Goal: Task Accomplishment & Management: Complete application form

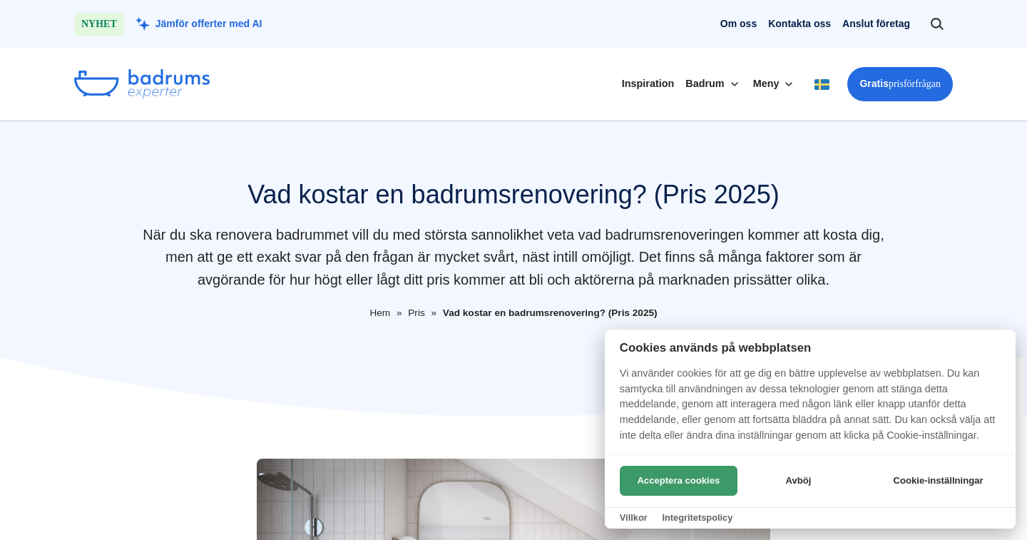
click at [708, 479] on button "Acceptera cookies" at bounding box center [679, 481] width 118 height 30
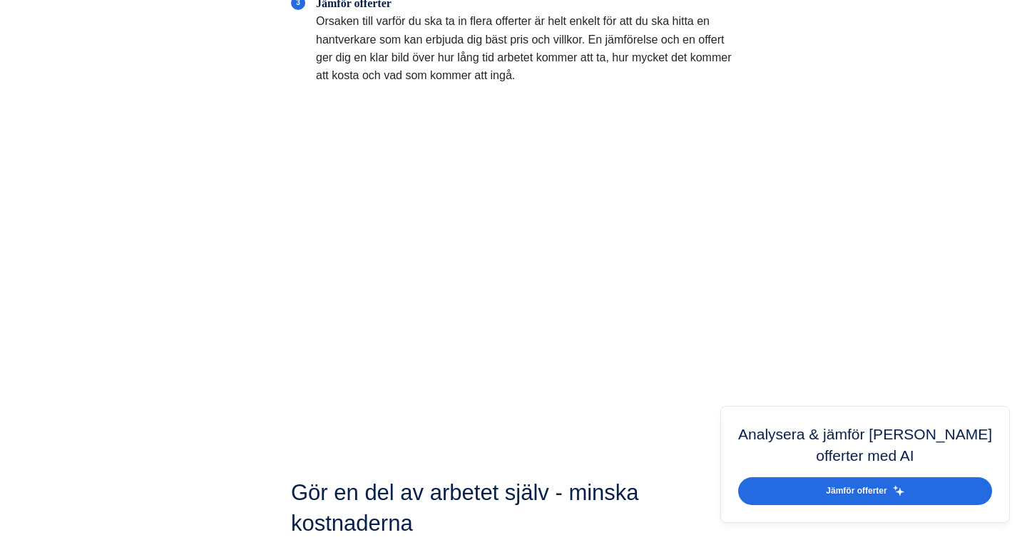
scroll to position [4936, 0]
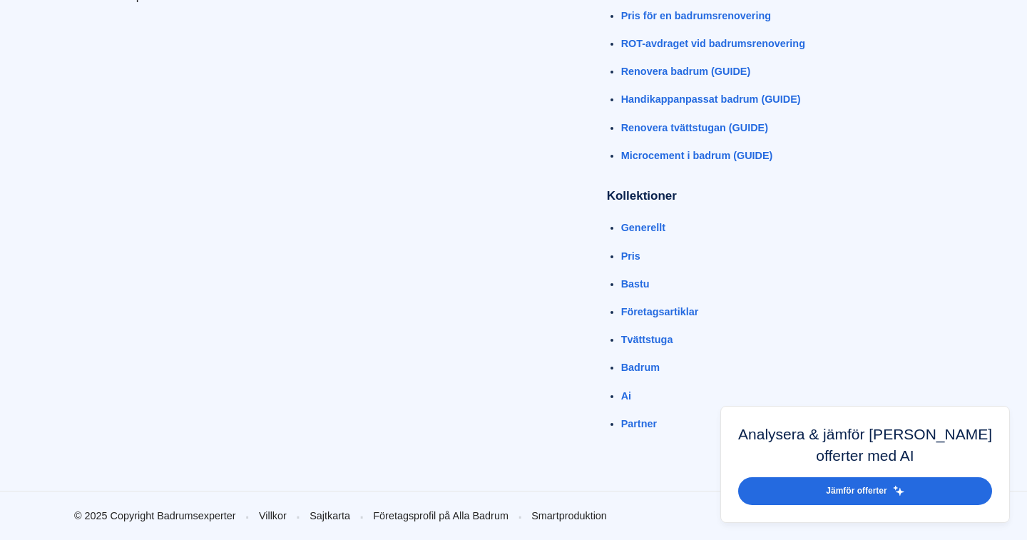
scroll to position [8657, 0]
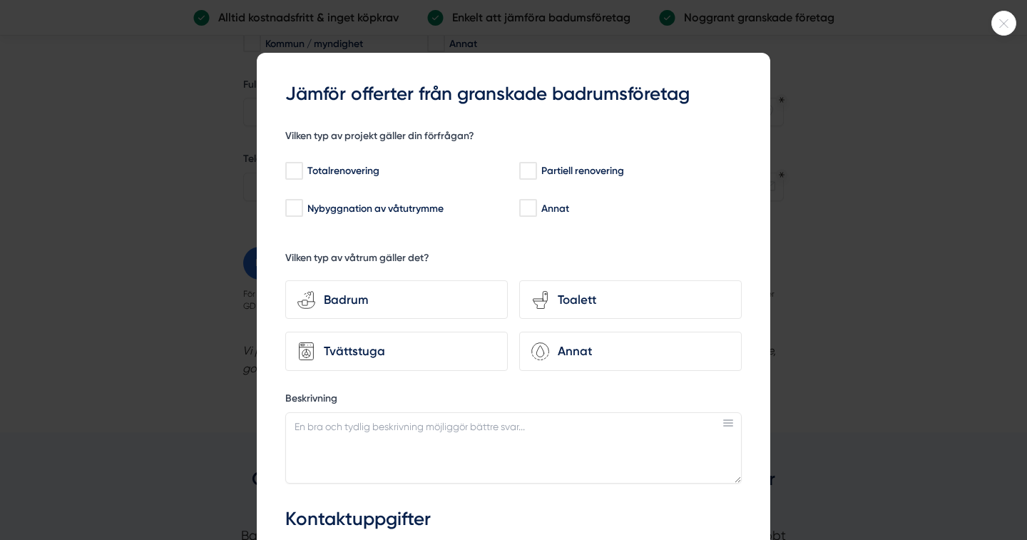
click at [856, 257] on div at bounding box center [513, 270] width 1027 height 540
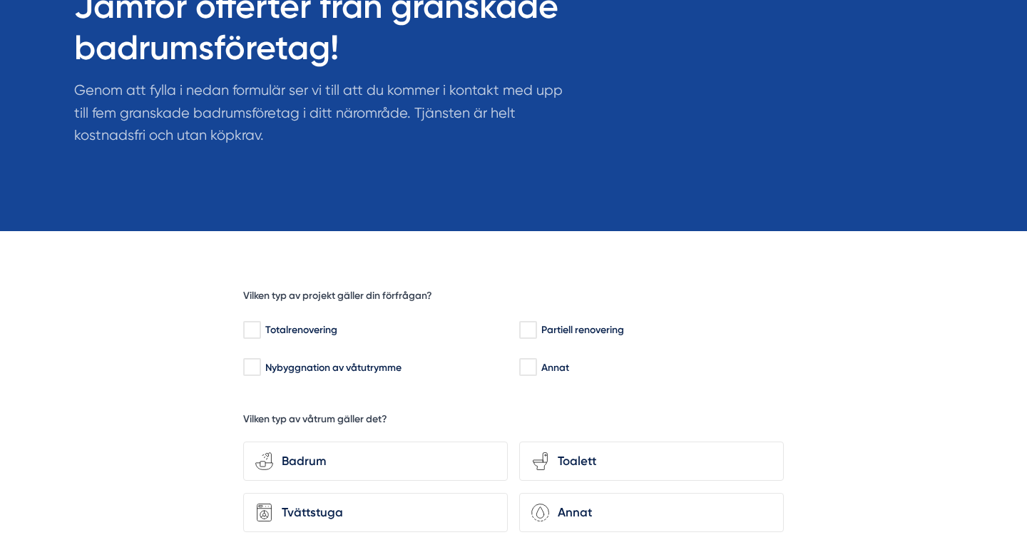
scroll to position [181, 0]
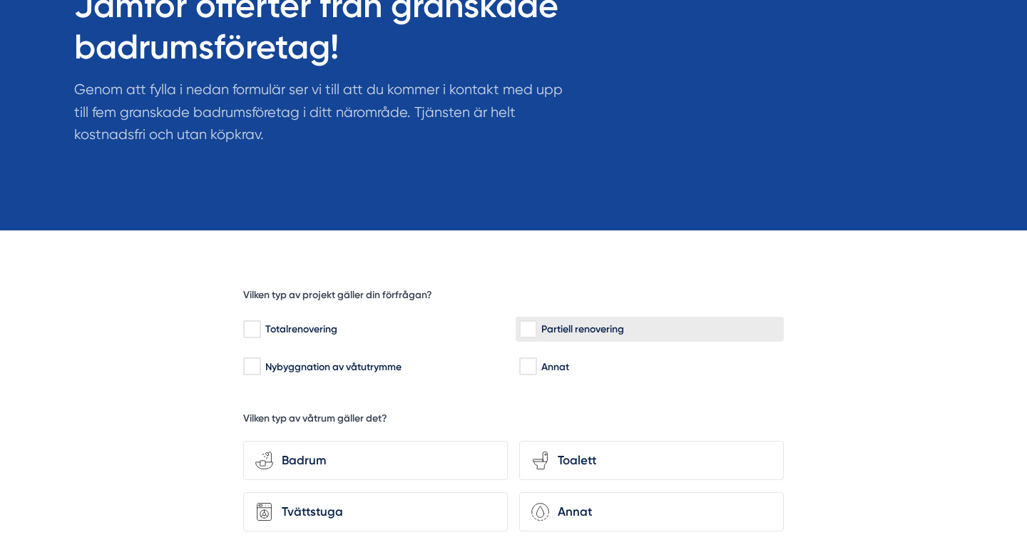
click at [532, 329] on input "Partiell renovering" at bounding box center [527, 329] width 16 height 14
checkbox input "true"
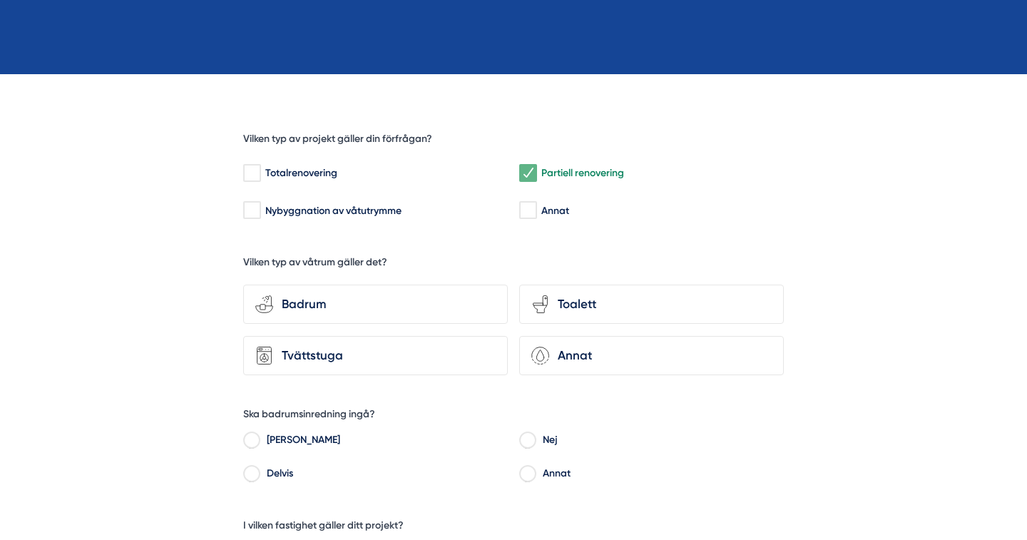
scroll to position [340, 0]
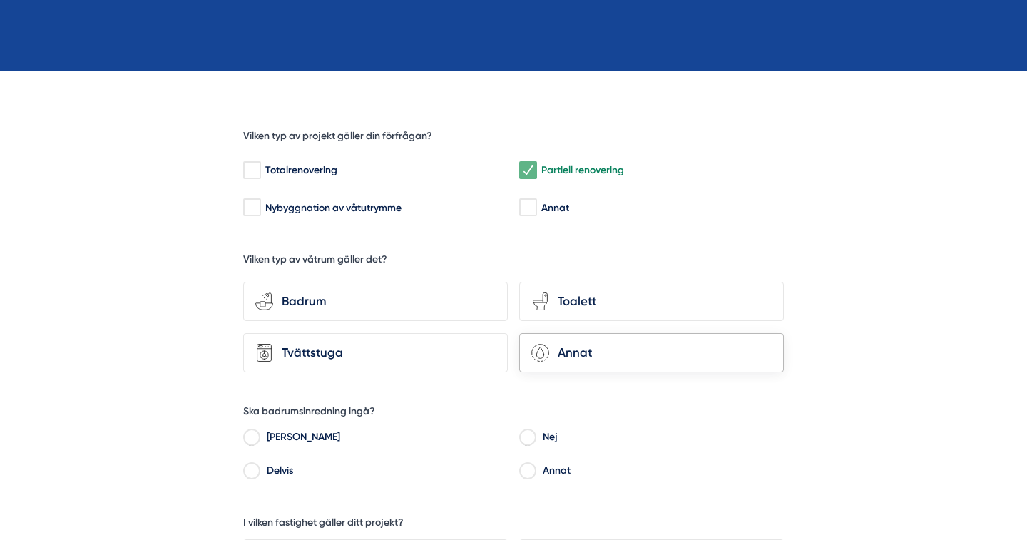
click at [564, 352] on div "Annat" at bounding box center [660, 352] width 223 height 19
click at [0, 0] on input "Annat" at bounding box center [0, 0] width 0 height 0
click at [310, 292] on div "Badrum" at bounding box center [384, 301] width 223 height 19
click at [0, 0] on input "bathroom-tub-towel Badrum" at bounding box center [0, 0] width 0 height 0
click at [558, 352] on div "Annat" at bounding box center [660, 352] width 223 height 19
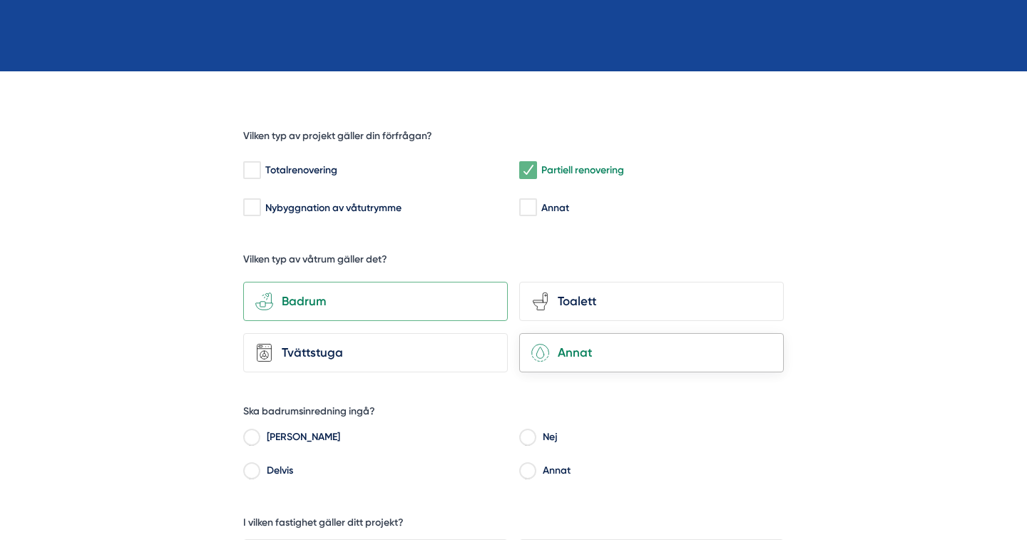
click at [0, 0] on input "Annat" at bounding box center [0, 0] width 0 height 0
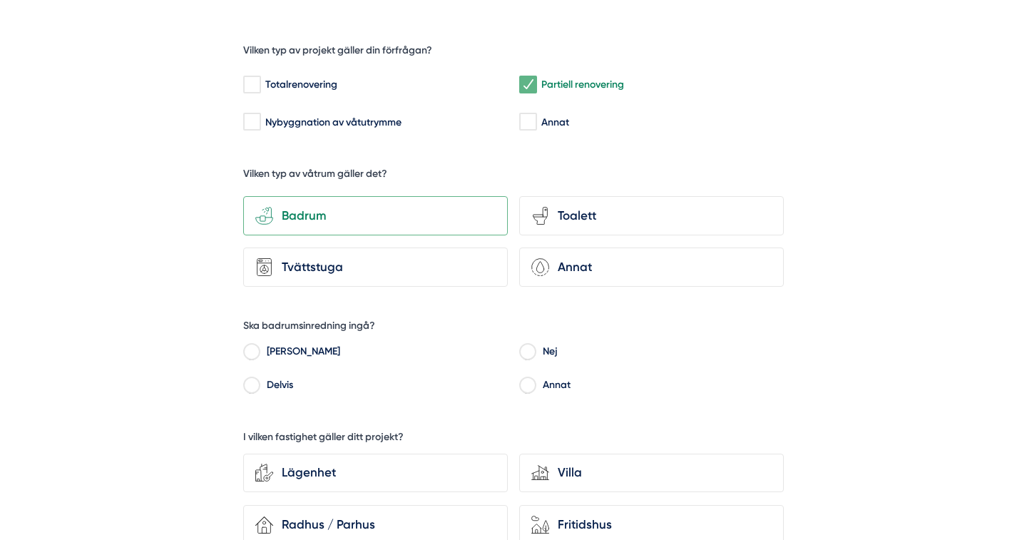
scroll to position [442, 0]
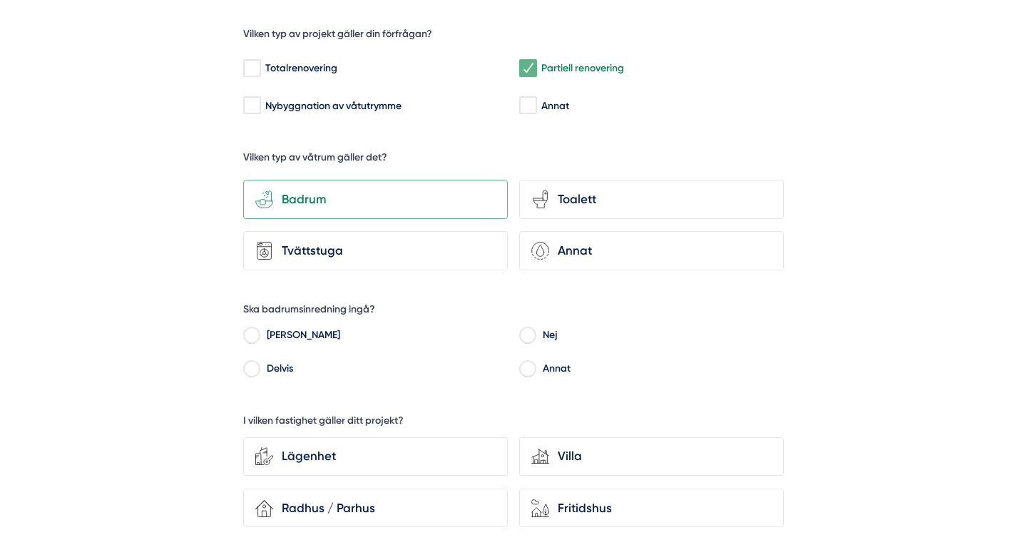
click at [253, 364] on input "Delvis" at bounding box center [251, 370] width 16 height 13
radio input "true"
click at [600, 456] on div "Villa" at bounding box center [660, 455] width 223 height 19
click at [0, 0] on input "house-modern Villa" at bounding box center [0, 0] width 0 height 0
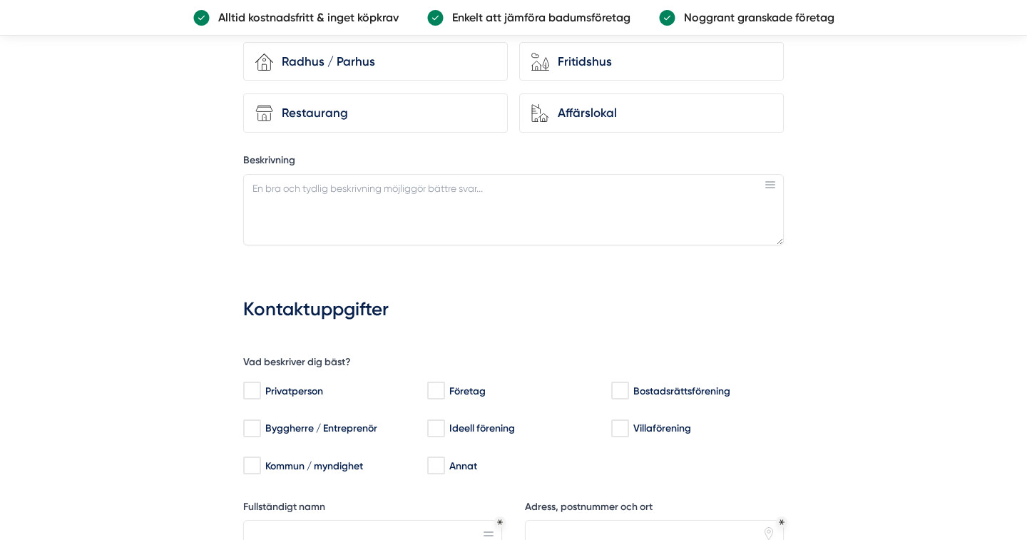
scroll to position [891, 0]
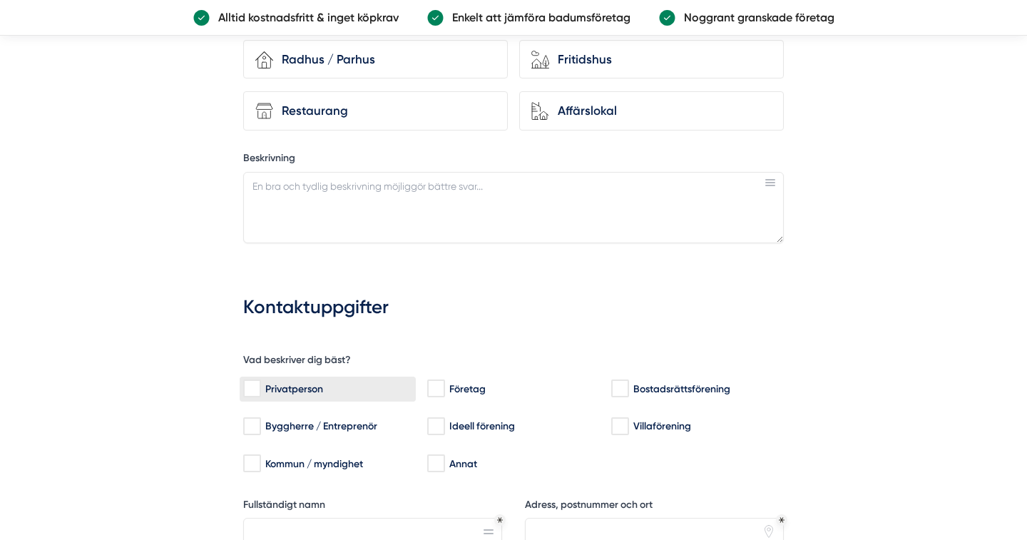
click at [254, 383] on input "Privatperson" at bounding box center [251, 389] width 16 height 14
checkbox input "true"
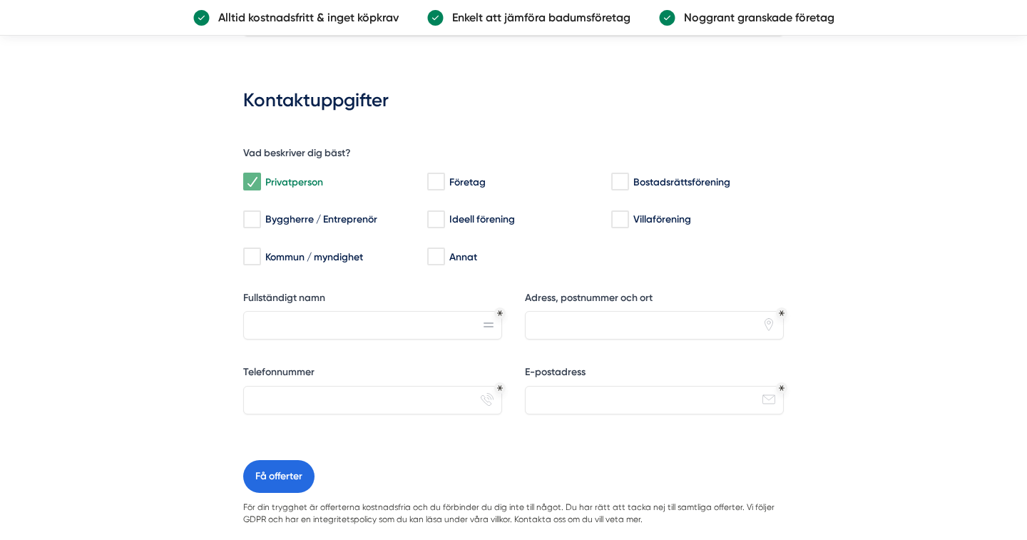
scroll to position [1121, 0]
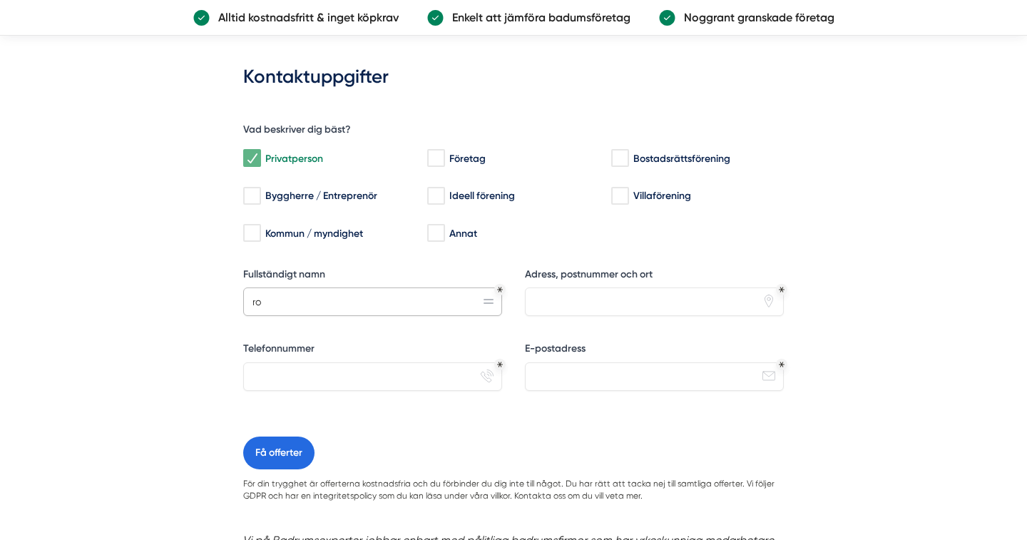
type input "r"
type input "Roland Olsson"
type input "Hemvägen 22 A 83164 Östersund"
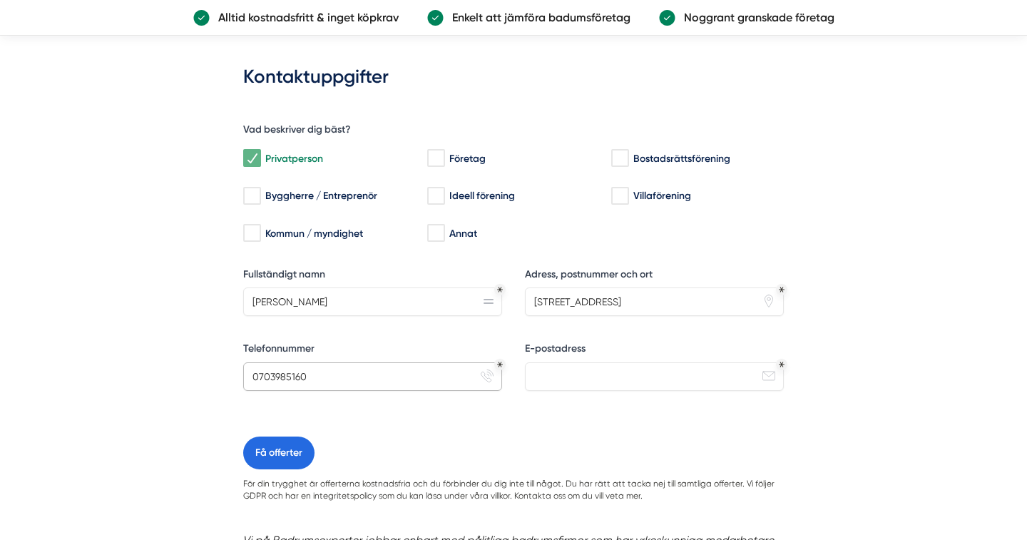
type input "0703985160"
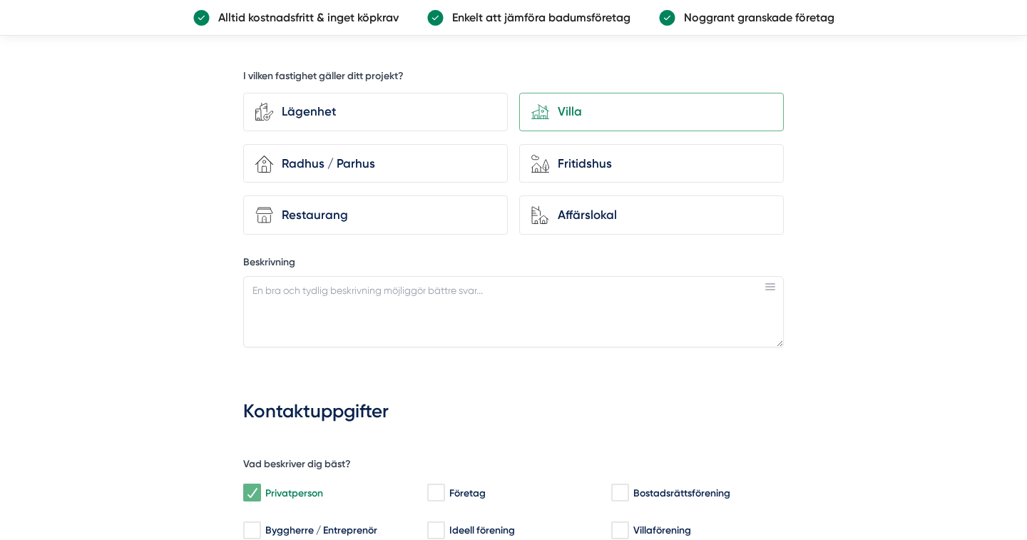
scroll to position [786, 0]
type input "roland.olsson@bahnhof.se"
click at [290, 294] on textarea "Beskrivning" at bounding box center [513, 312] width 541 height 71
click at [257, 281] on textarea "duschrum som renoverades för ca 20-25 år sedan." at bounding box center [513, 312] width 541 height 71
drag, startPoint x: 503, startPoint y: 287, endPoint x: 521, endPoint y: 282, distance: 17.8
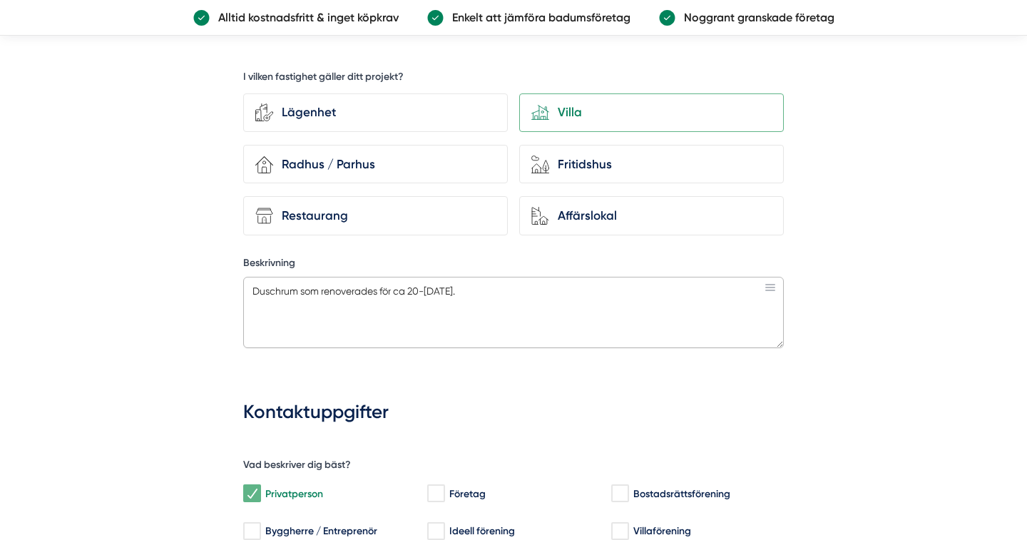
click at [504, 287] on textarea "Duschrum som renoverades för ca 20-25 år sedan." at bounding box center [513, 312] width 541 height 71
click at [408, 301] on textarea "Duschrum som renoverades för ca 20-25 år sedan. Klinker på golvet har nu börjat…" at bounding box center [513, 312] width 541 height 71
click at [281, 283] on textarea "Duschrum som renoverades för ca 20-25 år sedan. Klinker på golvet har nu börjat…" at bounding box center [513, 312] width 541 height 71
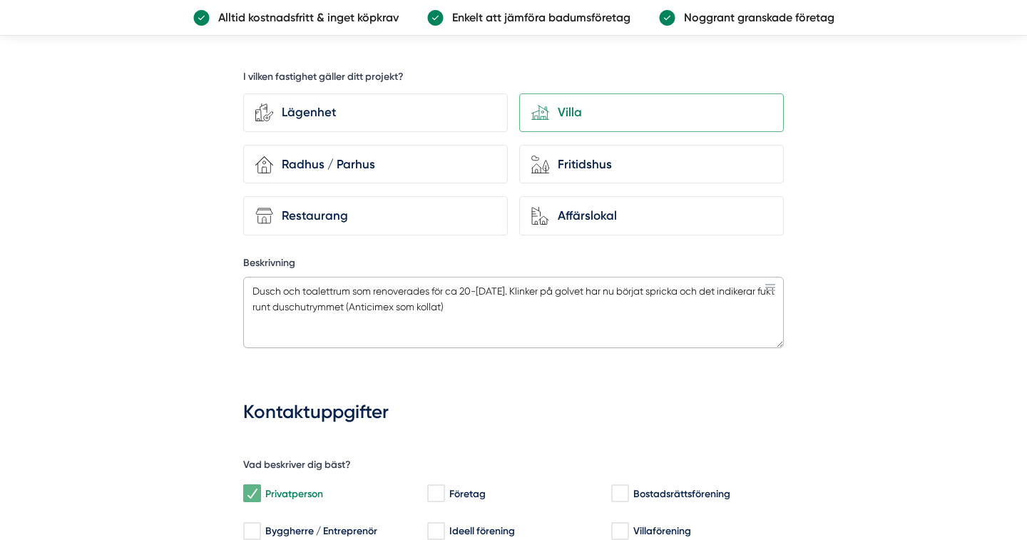
scroll to position [789, 0]
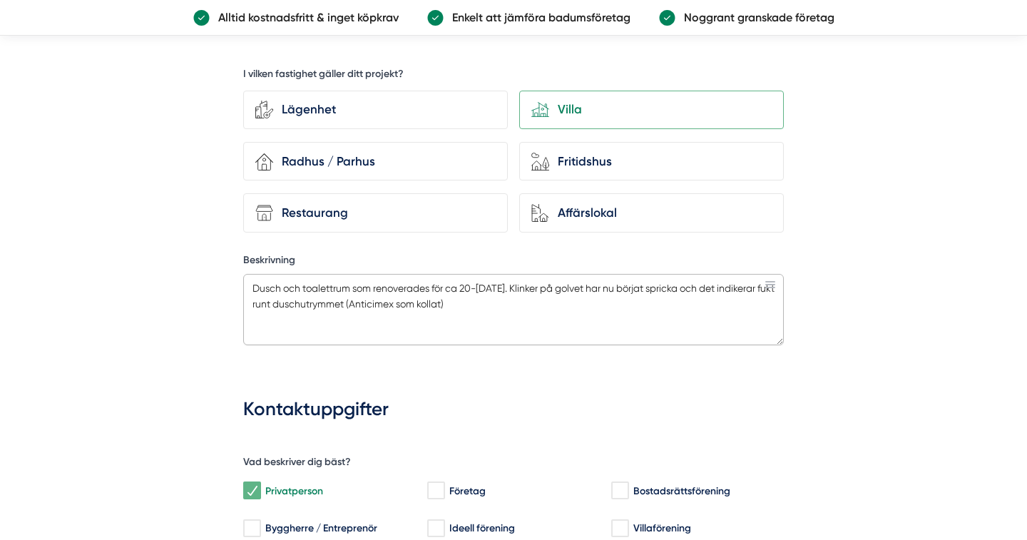
click at [534, 299] on textarea "Dusch och toalettrum som renoverades för ca 20-25 år sedan. Klinker på golvet h…" at bounding box center [513, 309] width 541 height 71
click at [314, 296] on textarea "Dusch och toalettrum som renoverades för ca 20-25 år sedan. Klinker på golvet h…" at bounding box center [513, 309] width 541 height 71
click at [660, 299] on textarea "Dusch och toalettrum som renoverades för ca 20-25 år sedan. Klinker på golvet h…" at bounding box center [513, 309] width 541 height 71
click at [259, 315] on textarea "Dusch och toalettrum som renoverades för ca 20-25 år sedan. Klinker på golvet h…" at bounding box center [513, 309] width 541 height 71
drag, startPoint x: 377, startPoint y: 315, endPoint x: 406, endPoint y: 308, distance: 29.9
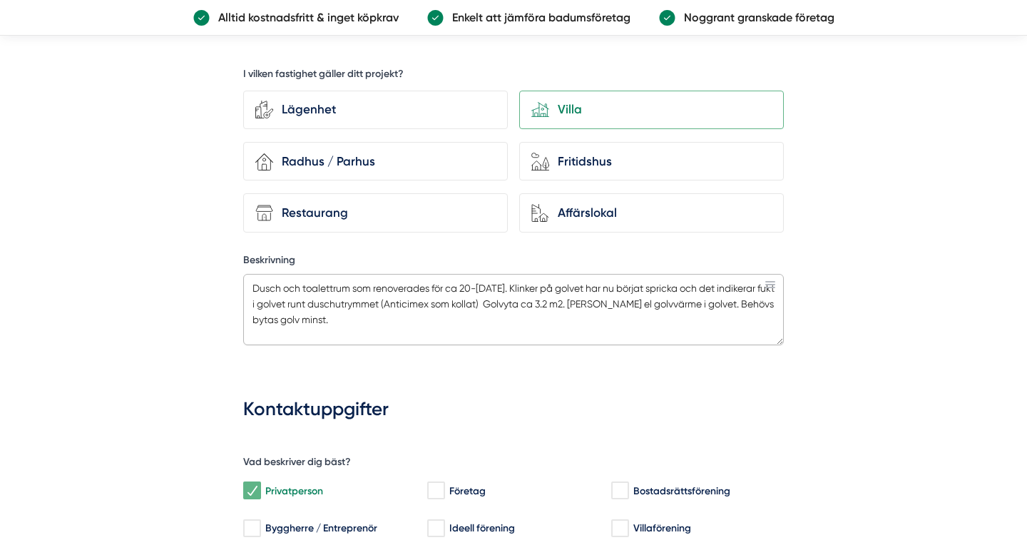
click at [377, 315] on textarea "Dusch och toalettrum som renoverades för ca 20-25 år sedan. Klinker på golvet h…" at bounding box center [513, 309] width 541 height 71
click at [371, 312] on textarea "Dusch och toalettrum som renoverades för ca 20-25 år sedan. Klinker på golvet h…" at bounding box center [513, 309] width 541 height 71
click at [536, 315] on textarea "Dusch och toalettrum som renoverades för ca 20-25 år sedan. Klinker på golvet h…" at bounding box center [513, 309] width 541 height 71
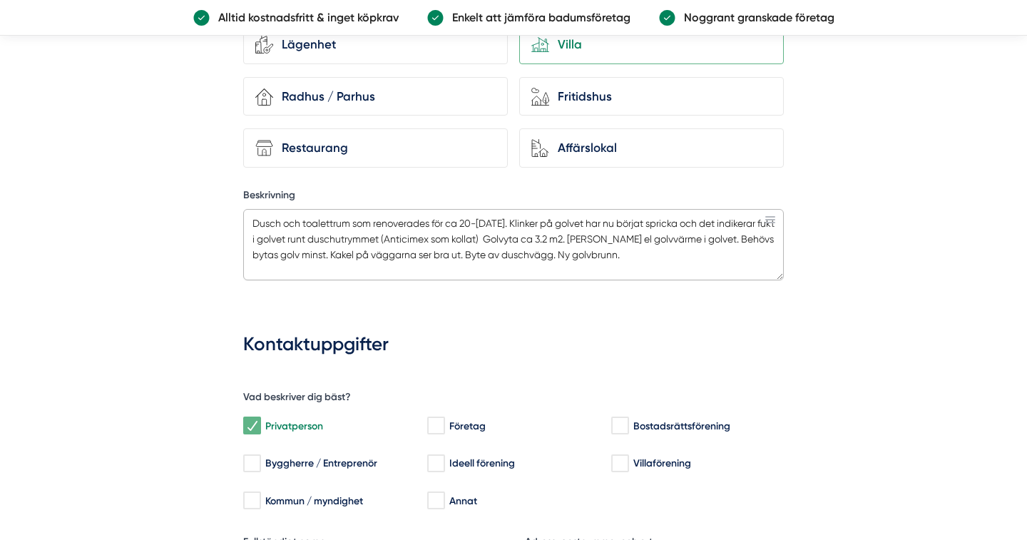
scroll to position [856, 0]
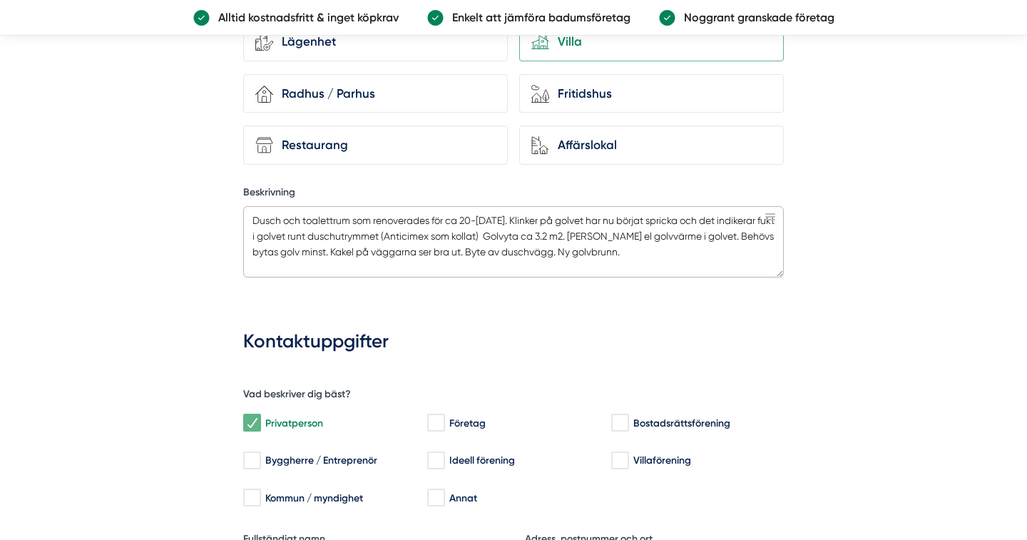
click at [758, 230] on textarea "Dusch och toalettrum som renoverades för ca 20-25 år sedan. Klinker på golvet h…" at bounding box center [513, 241] width 541 height 71
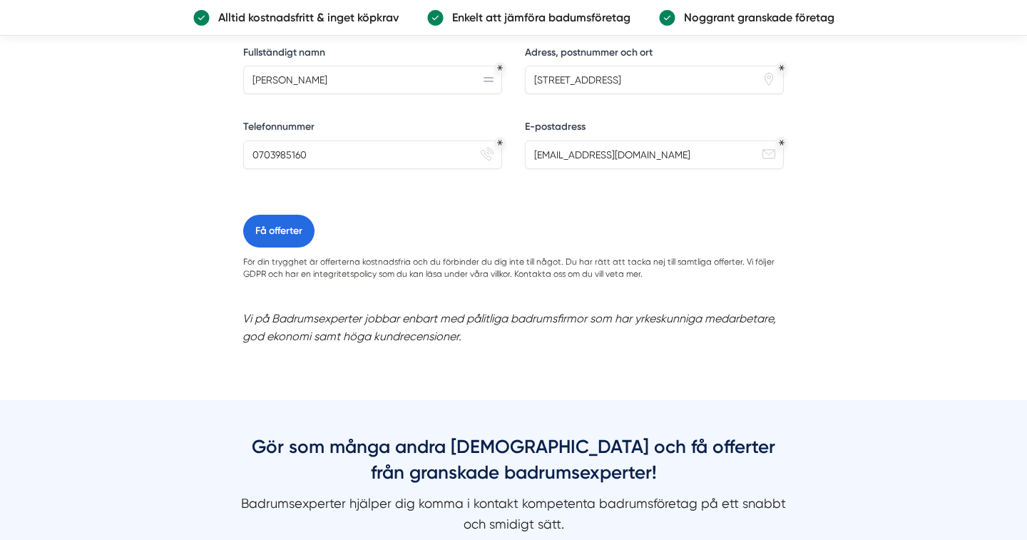
scroll to position [1344, 0]
type textarea "Dusch och toalettrum som renoverades för ca 20-25 år sedan. Klinker på golvet h…"
click at [269, 218] on button "Få offerter" at bounding box center [278, 230] width 71 height 33
